Goal: Information Seeking & Learning: Learn about a topic

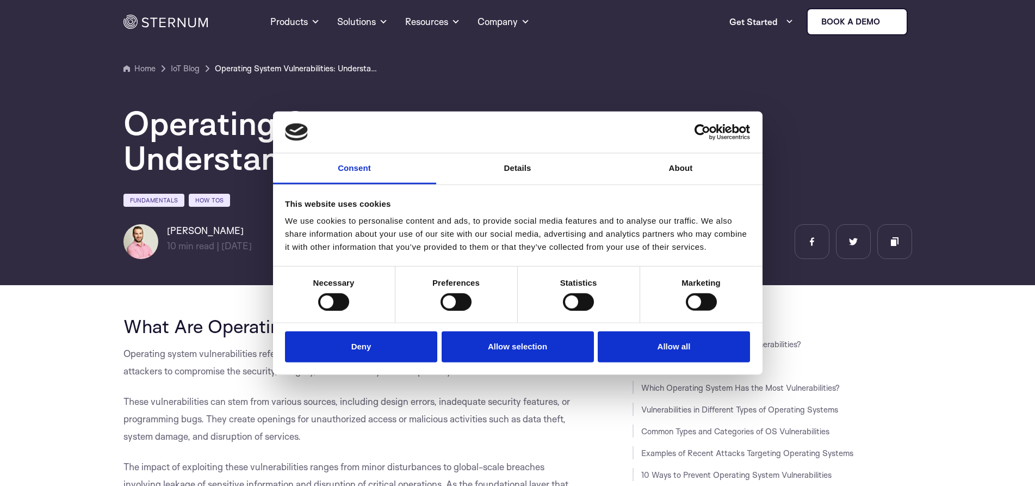
click at [61, 34] on section "Home Products Sternum Platform Built-in memory protection, granular remote visi…" at bounding box center [517, 22] width 1035 height 44
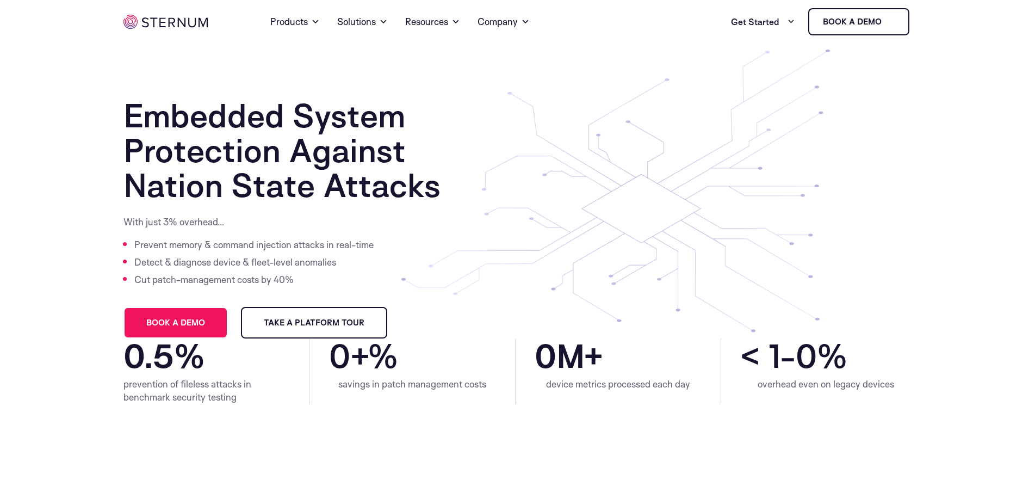
click at [684, 341] on button "Allow all" at bounding box center [674, 346] width 152 height 31
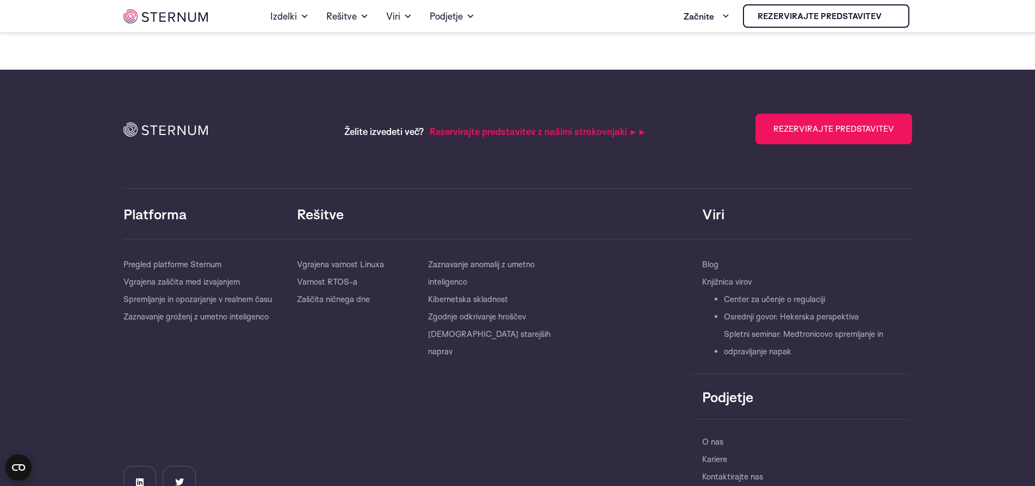
scroll to position [2334, 0]
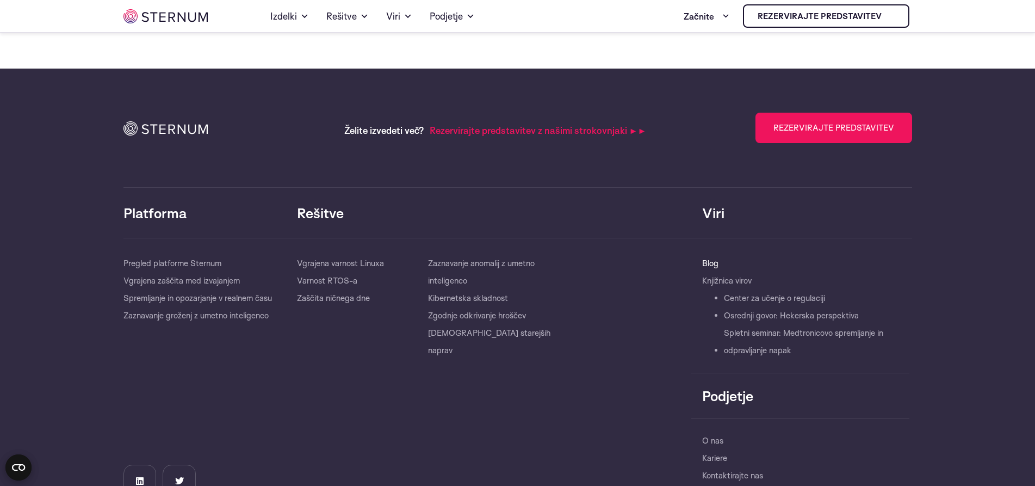
click at [715, 261] on font "Blog" at bounding box center [710, 263] width 16 height 10
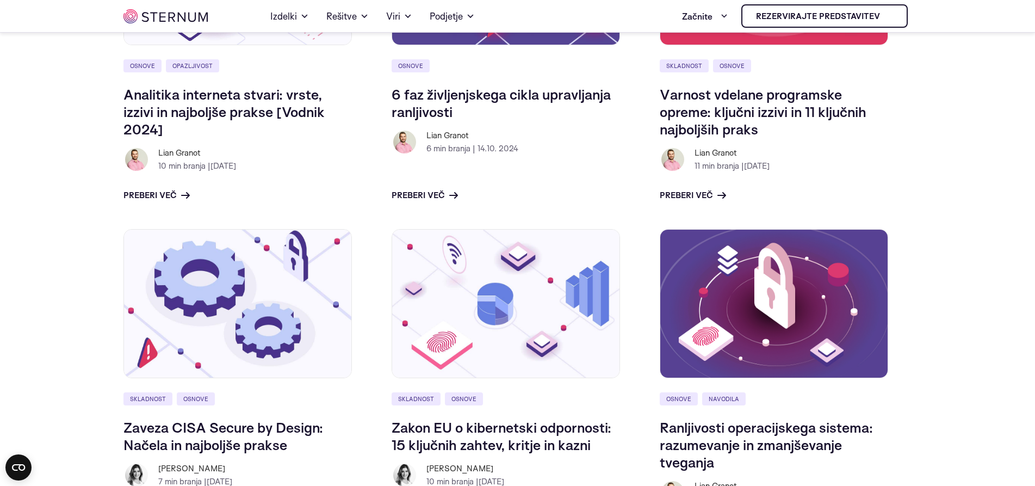
scroll to position [1457, 0]
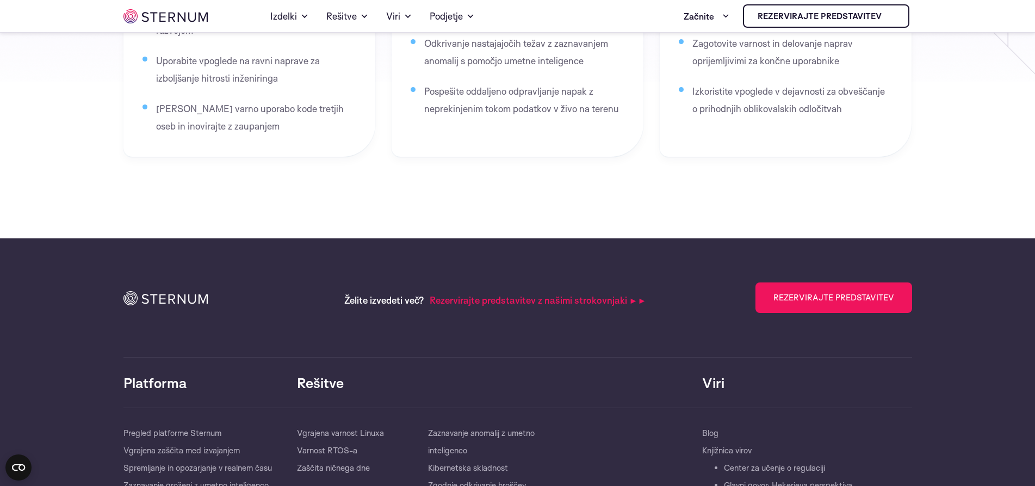
scroll to position [2145, 0]
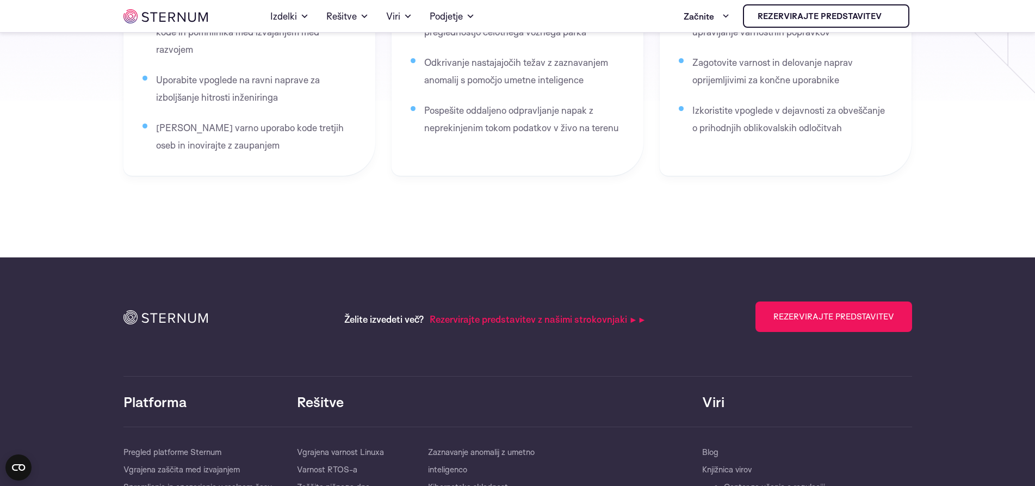
click at [173, 16] on img at bounding box center [165, 16] width 84 height 14
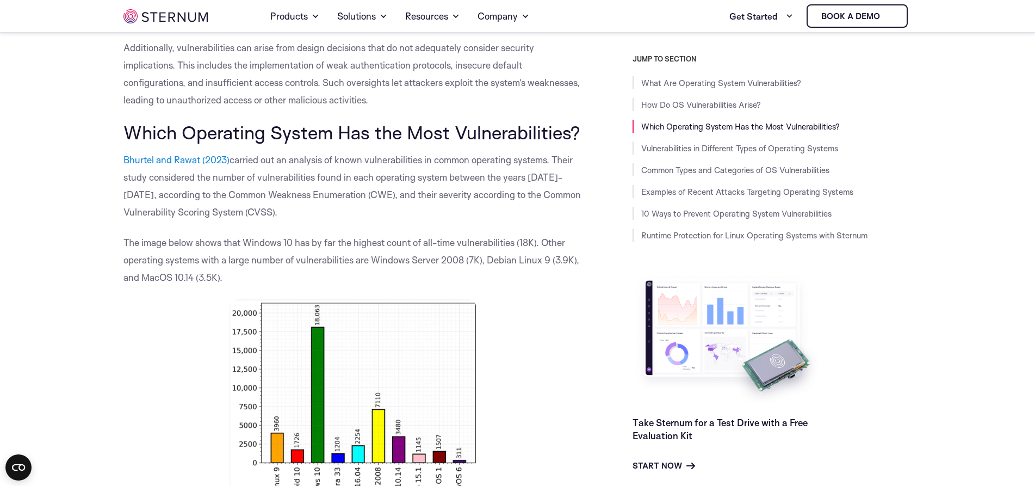
scroll to position [755, 0]
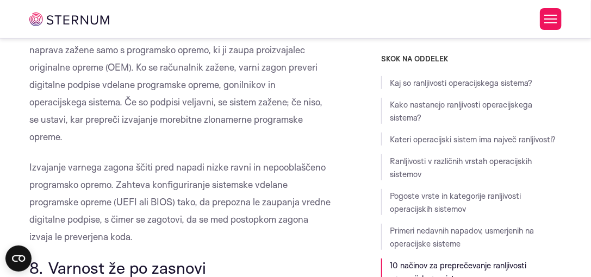
scroll to position [6911, 0]
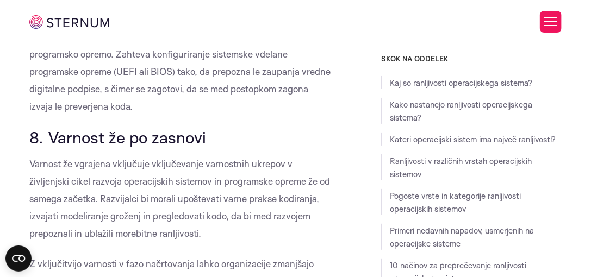
click at [135, 181] on font "Varnost že vgrajena vključuje vključevanje varnostnih ukrepov v življenjski cik…" at bounding box center [179, 198] width 301 height 81
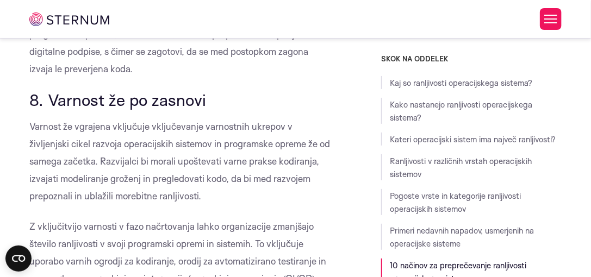
scroll to position [6968, 0]
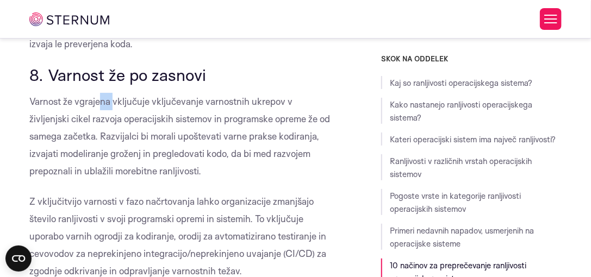
drag, startPoint x: 107, startPoint y: 125, endPoint x: 80, endPoint y: 127, distance: 26.7
click at [120, 128] on p "Varnost že vgrajena vključuje vključevanje varnostnih ukrepov v življenjski cik…" at bounding box center [180, 136] width 303 height 87
click at [37, 124] on font "Varnost že vgrajena vključuje vključevanje varnostnih ukrepov v življenjski cik…" at bounding box center [179, 136] width 301 height 81
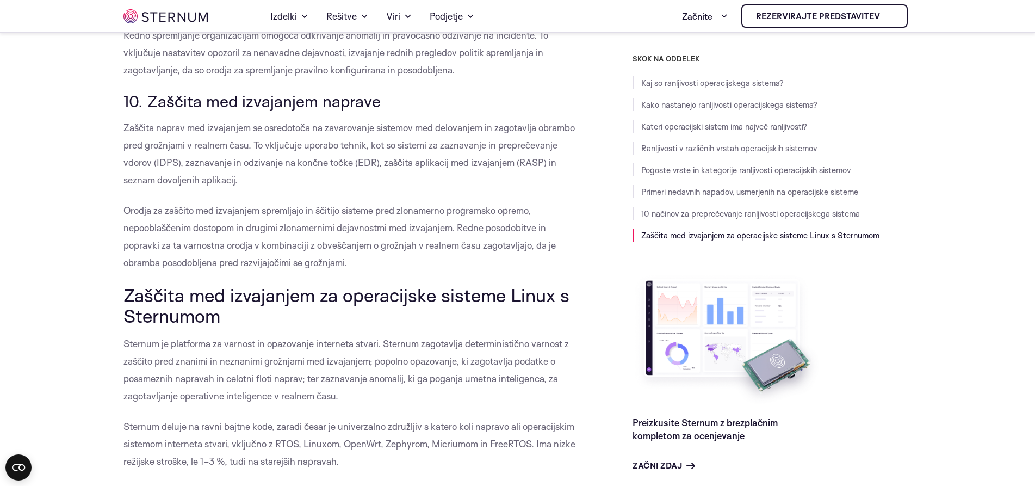
scroll to position [5706, 0]
